Goal: Task Accomplishment & Management: Use online tool/utility

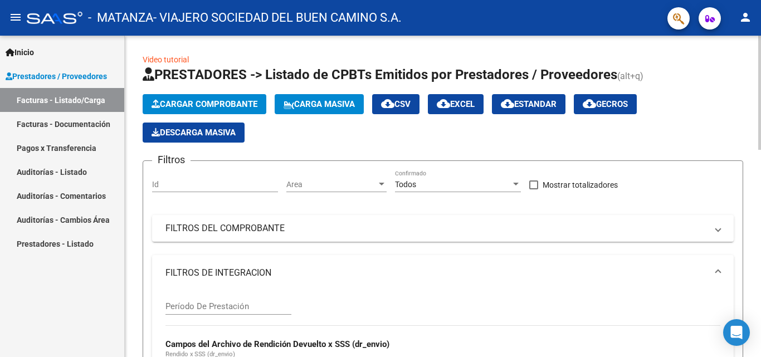
scroll to position [111, 0]
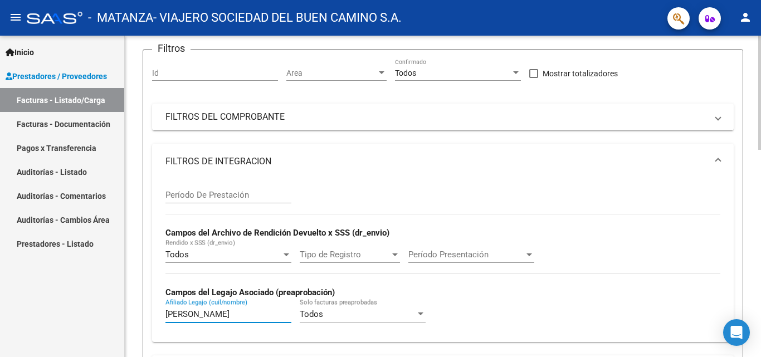
click at [205, 313] on input "[PERSON_NAME]" at bounding box center [228, 314] width 126 height 10
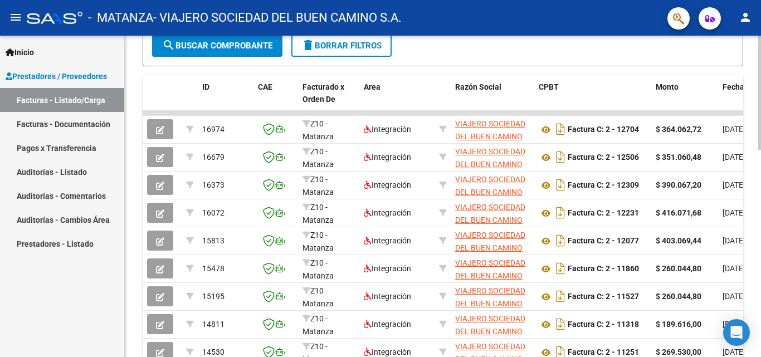
scroll to position [493, 0]
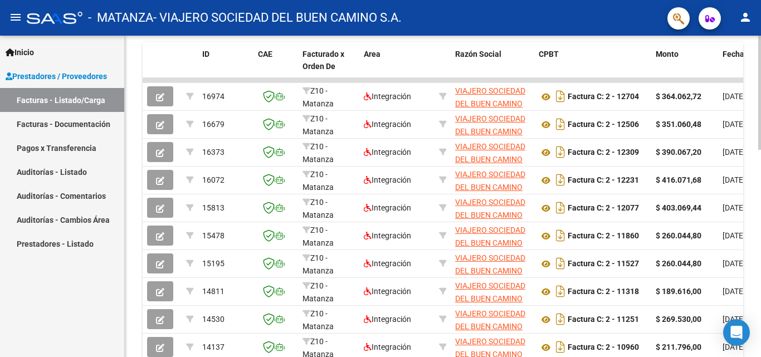
scroll to position [585, 0]
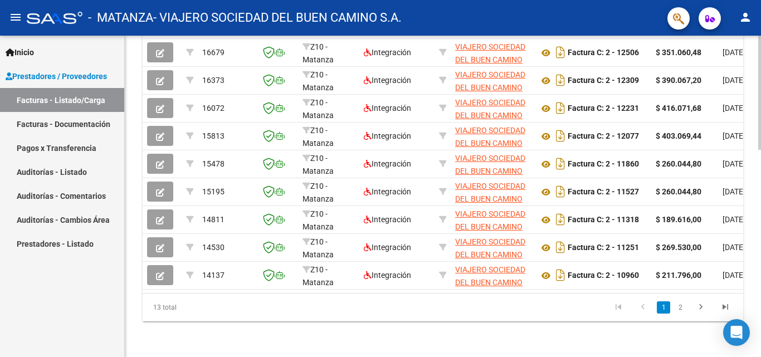
click at [760, 310] on div at bounding box center [759, 300] width 3 height 114
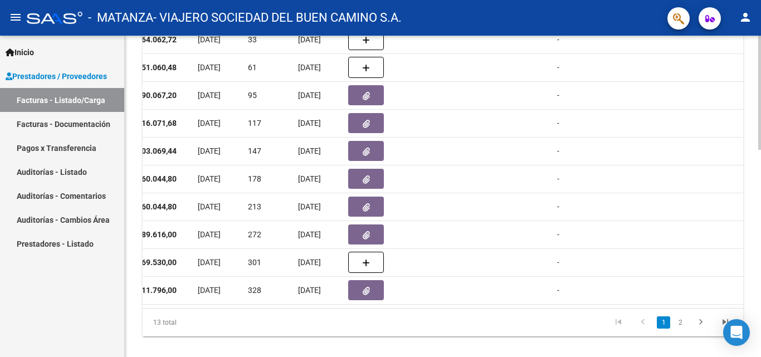
scroll to position [569, 0]
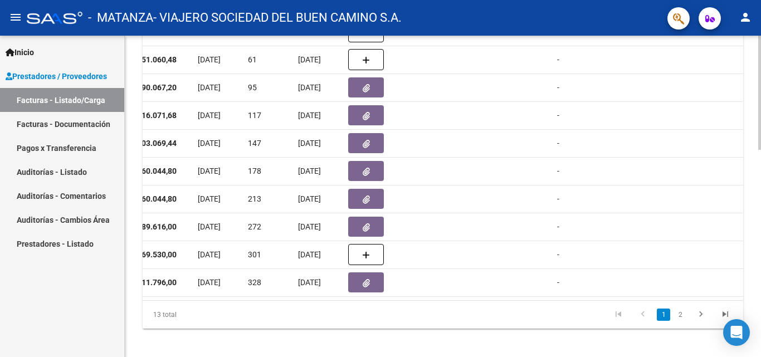
click at [760, 274] on div at bounding box center [759, 298] width 3 height 114
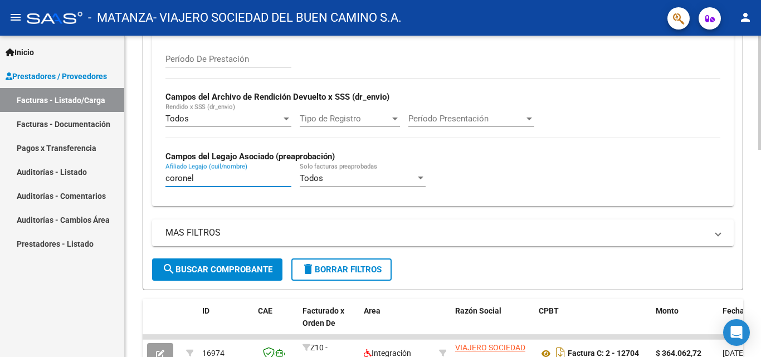
scroll to position [247, 0]
click at [760, 243] on div at bounding box center [759, 196] width 3 height 321
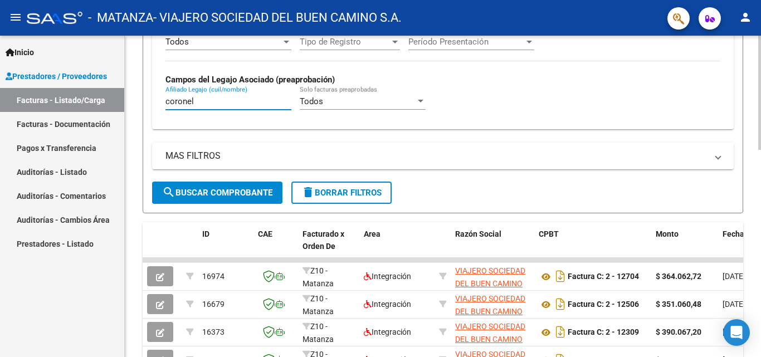
scroll to position [328, 0]
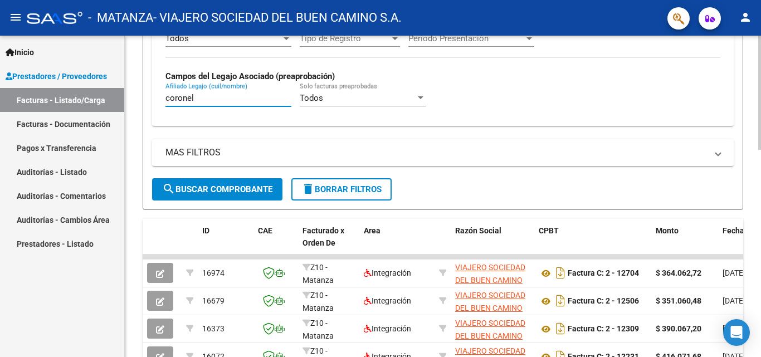
click at [760, 214] on div at bounding box center [759, 211] width 3 height 114
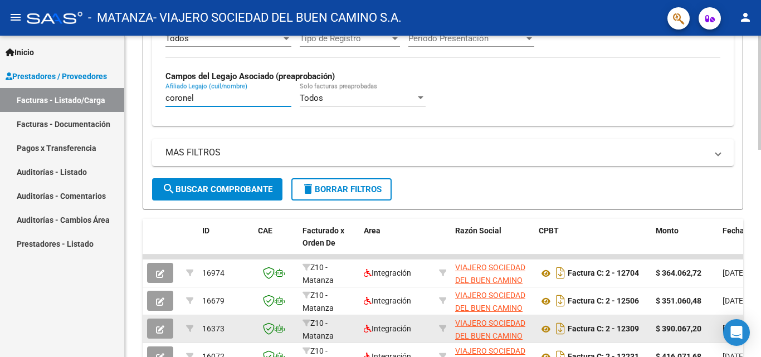
type input "coronel"
click at [160, 329] on icon "button" at bounding box center [160, 329] width 8 height 8
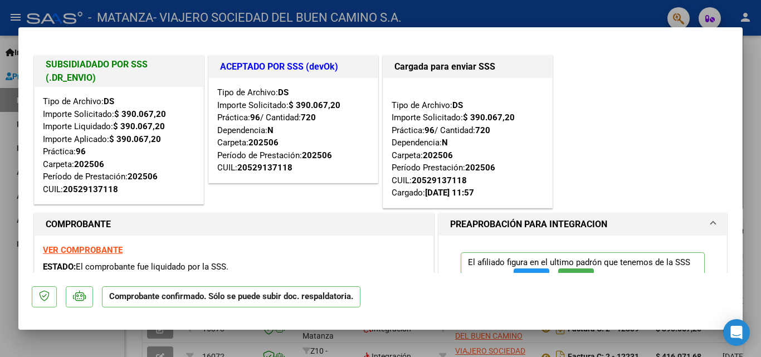
click at [100, 248] on strong "VER COMPROBANTE" at bounding box center [83, 250] width 80 height 10
